Goal: Task Accomplishment & Management: Use online tool/utility

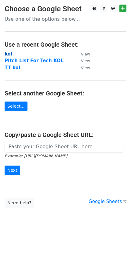
click at [8, 54] on strong "kol" at bounding box center [9, 53] width 8 height 5
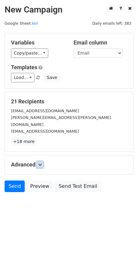
click at [42, 163] on icon at bounding box center [40, 165] width 4 height 4
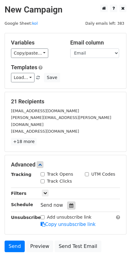
click at [72, 204] on icon at bounding box center [71, 206] width 4 height 4
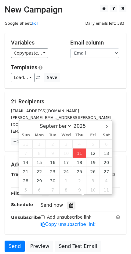
type input "[DATE] 17:30"
type input "05"
type input "30"
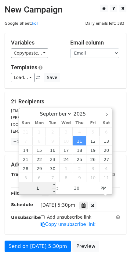
type input "10"
type input "[DATE] 22:30"
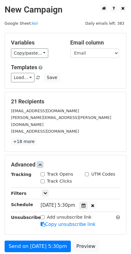
click at [120, 201] on div "[DATE]-09-11 22:30" at bounding box center [80, 205] width 88 height 8
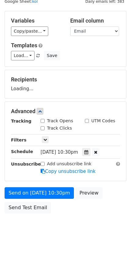
scroll to position [33, 0]
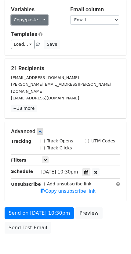
click at [30, 22] on link "Copy/paste..." at bounding box center [29, 19] width 37 height 9
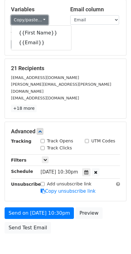
click at [30, 22] on link "Copy/paste..." at bounding box center [29, 19] width 37 height 9
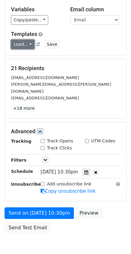
click at [27, 42] on link "Load..." at bounding box center [22, 44] width 23 height 9
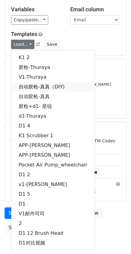
click at [47, 88] on link "自动胶枪-真真（DIY)" at bounding box center [52, 87] width 83 height 10
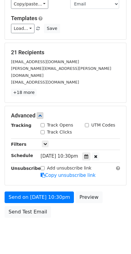
scroll to position [58, 0]
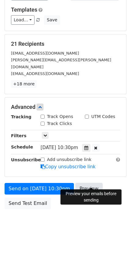
click at [85, 183] on link "Preview" at bounding box center [88, 189] width 27 height 12
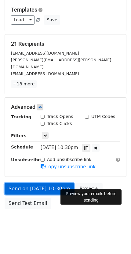
click at [39, 184] on link "Send on [DATE] 10:30pm" at bounding box center [39, 189] width 69 height 12
